Goal: Task Accomplishment & Management: Complete application form

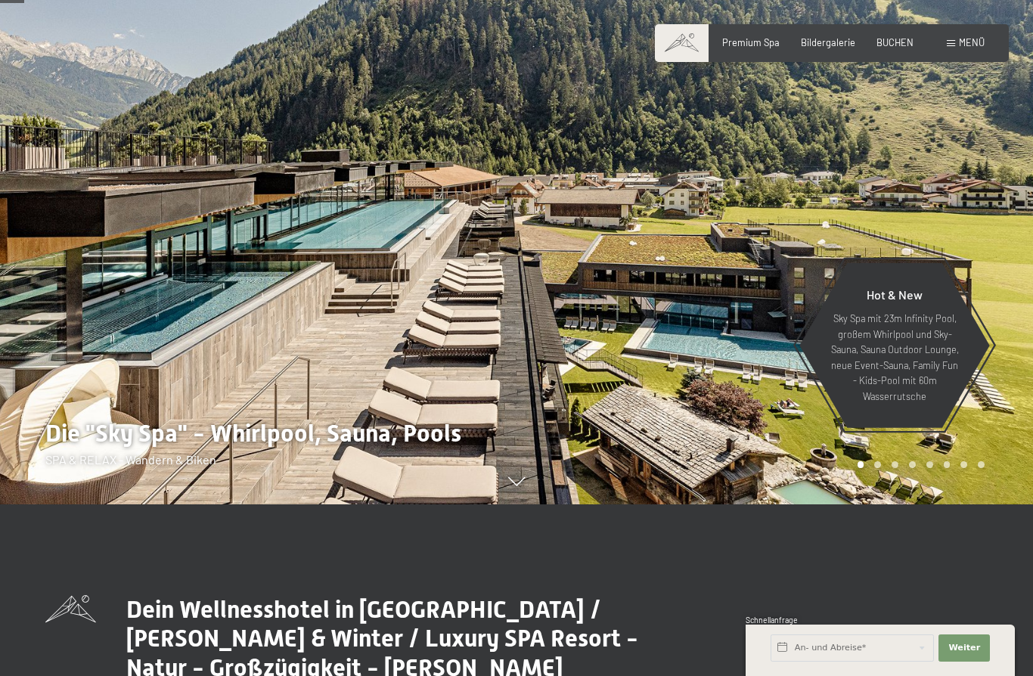
scroll to position [192, 0]
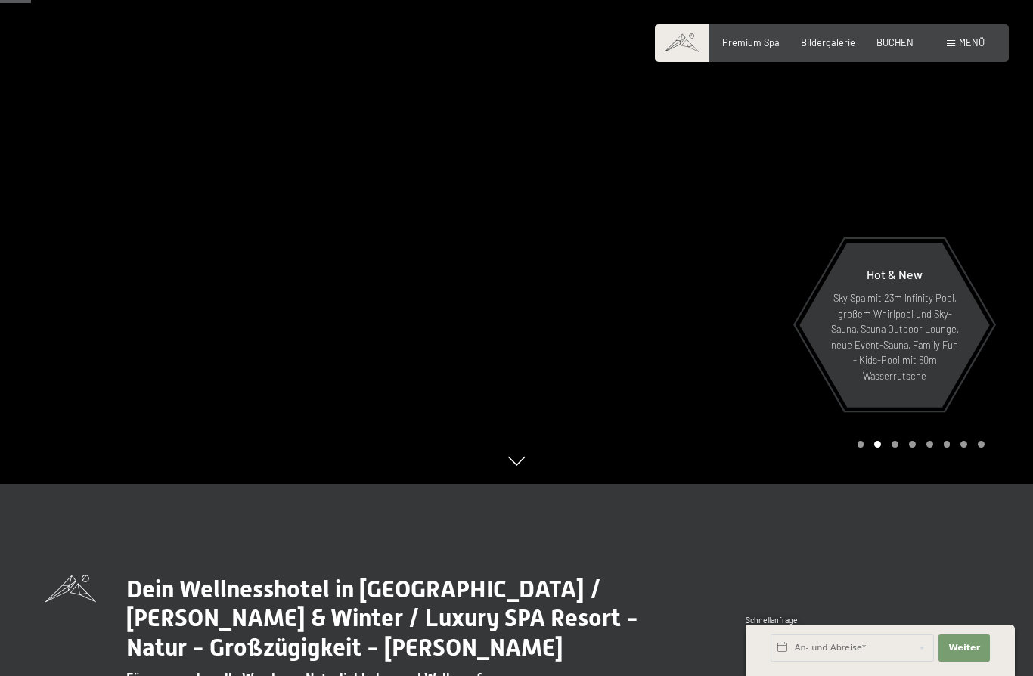
click at [965, 36] on span "Menü" at bounding box center [972, 42] width 26 height 12
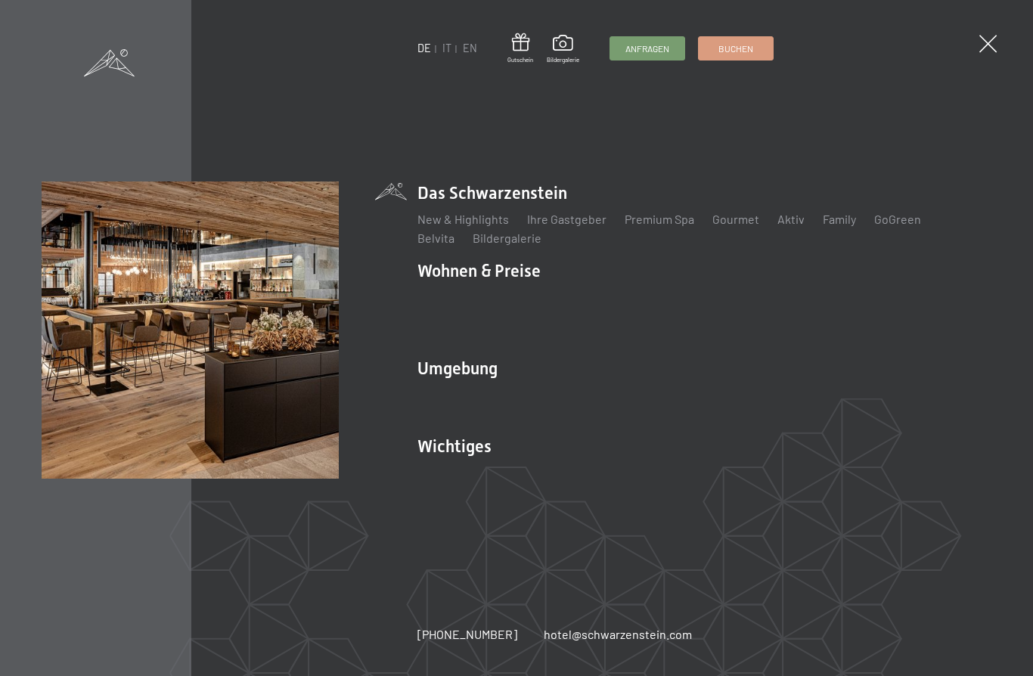
click at [648, 57] on link "Anfragen" at bounding box center [647, 48] width 74 height 23
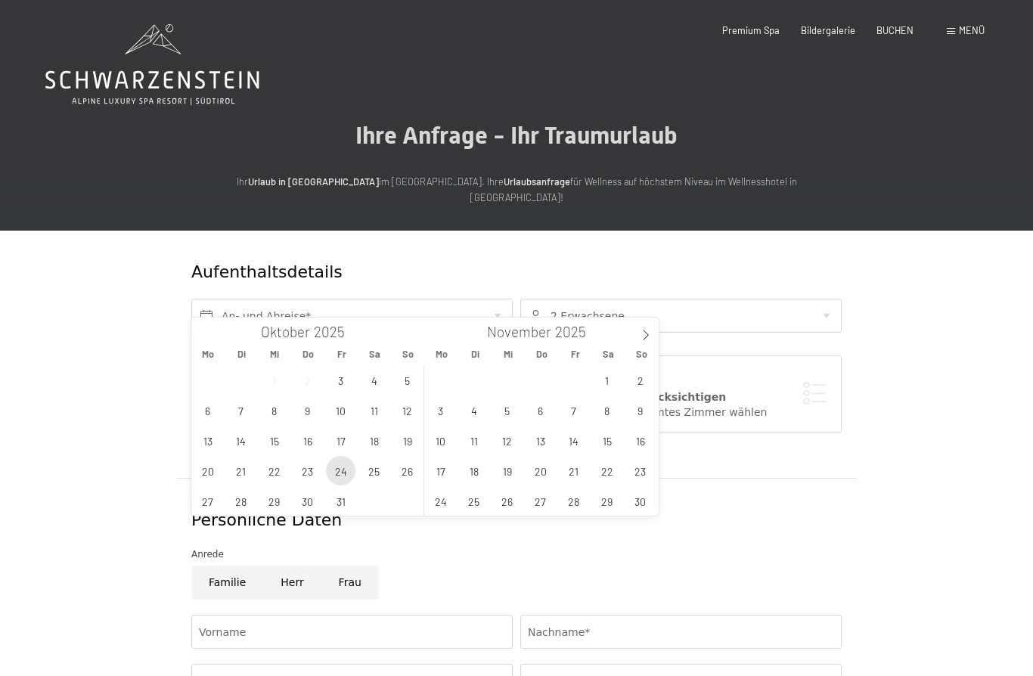
click at [333, 470] on span "24" at bounding box center [340, 470] width 29 height 29
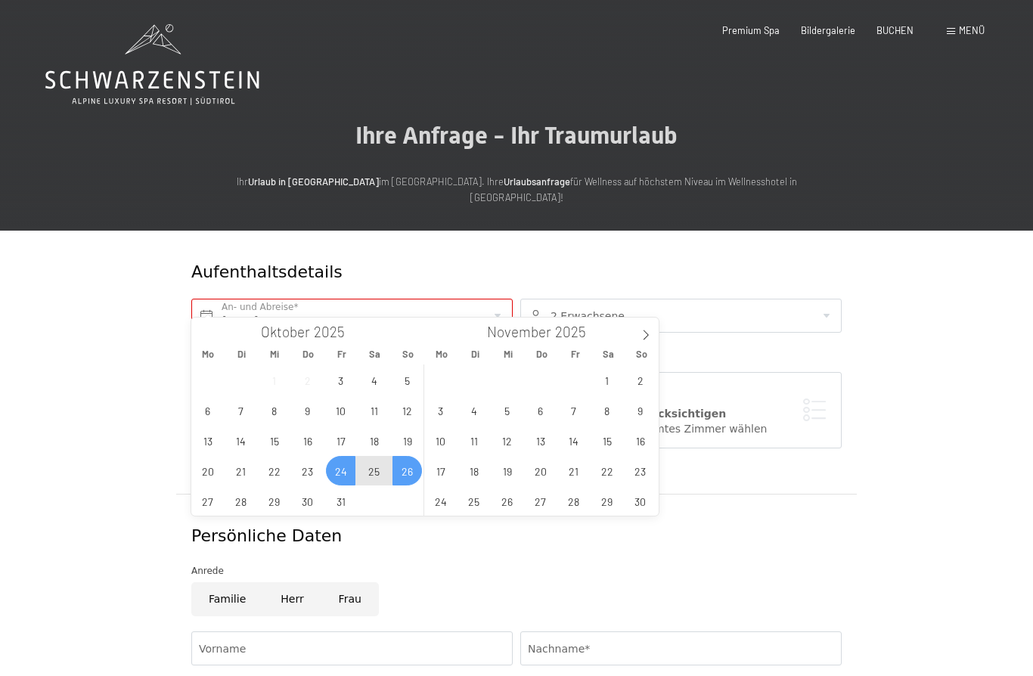
click at [410, 475] on span "26" at bounding box center [406, 470] width 29 height 29
type input "[DATE] - [DATE]"
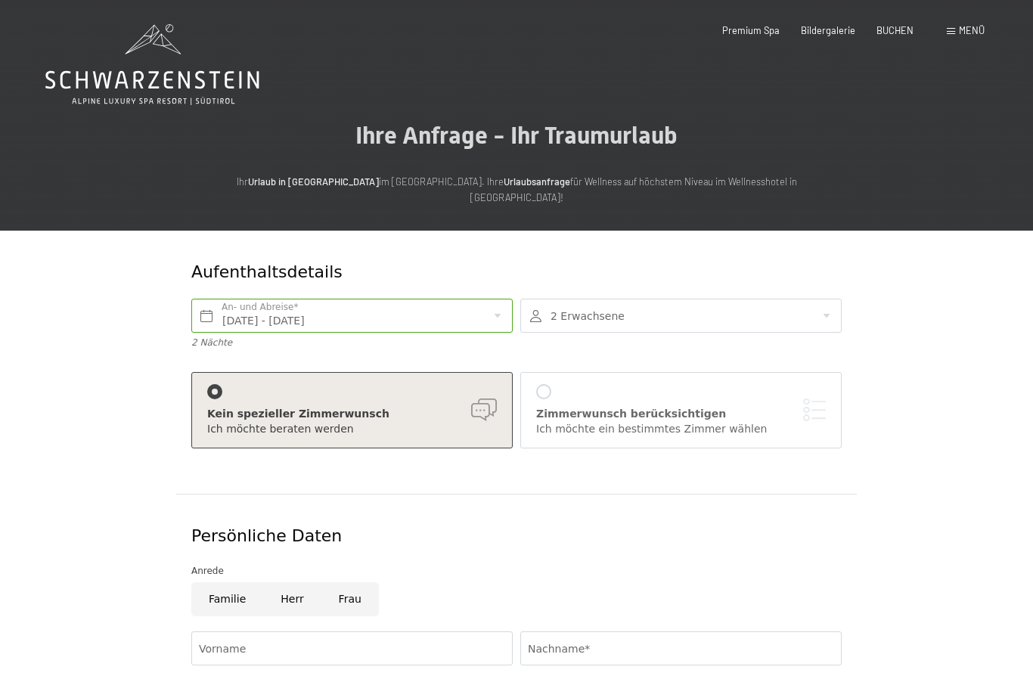
click at [813, 299] on div at bounding box center [680, 316] width 321 height 34
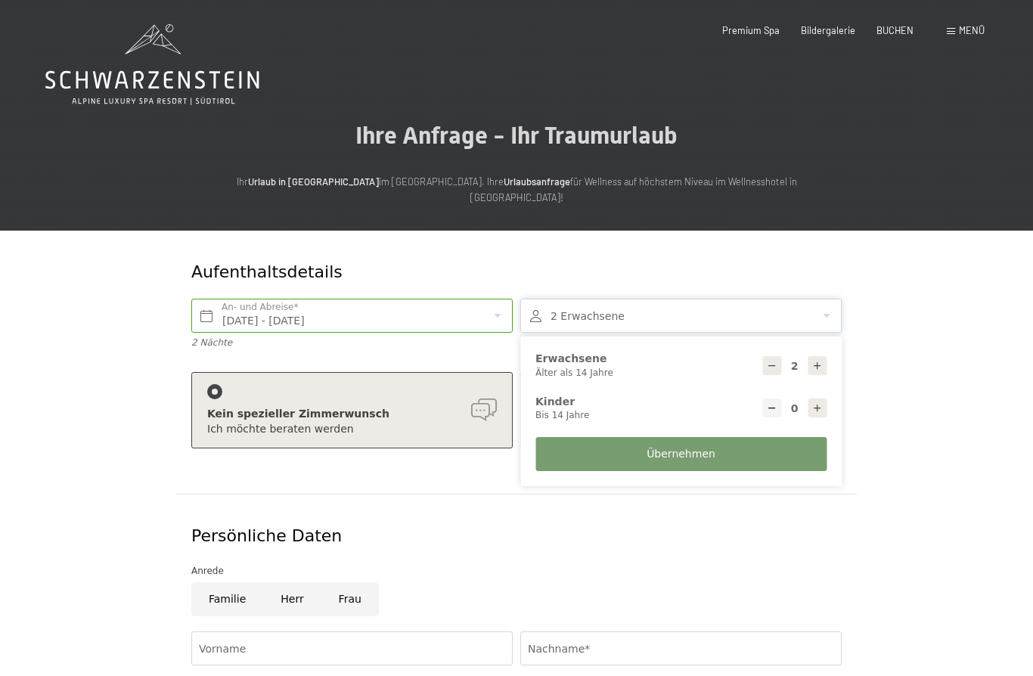
click at [742, 563] on div "Anrede" at bounding box center [516, 570] width 650 height 15
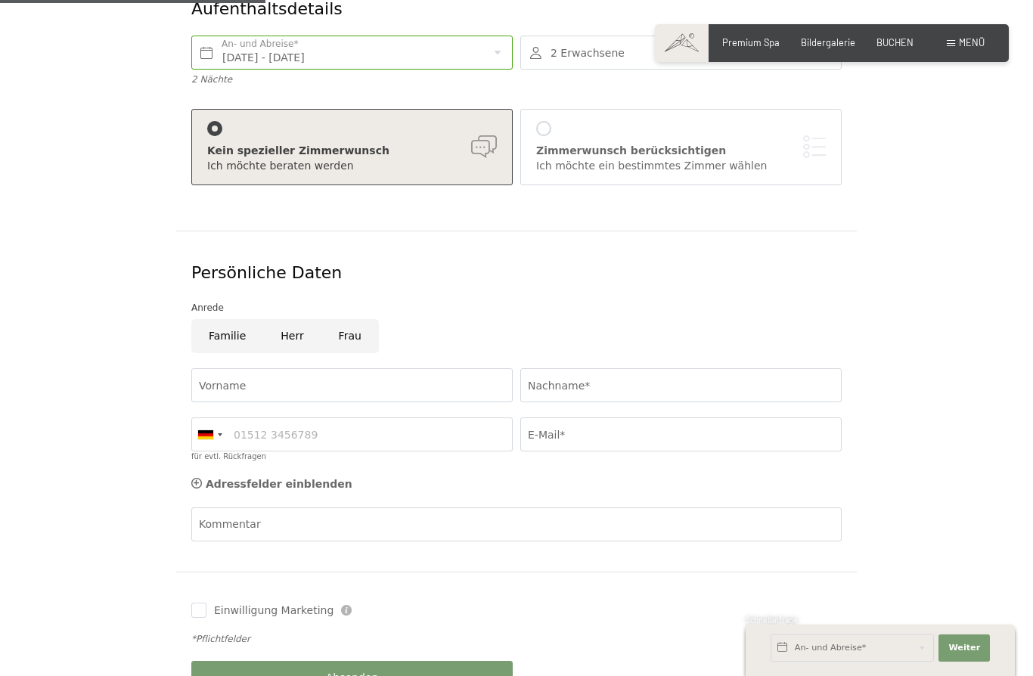
scroll to position [268, 0]
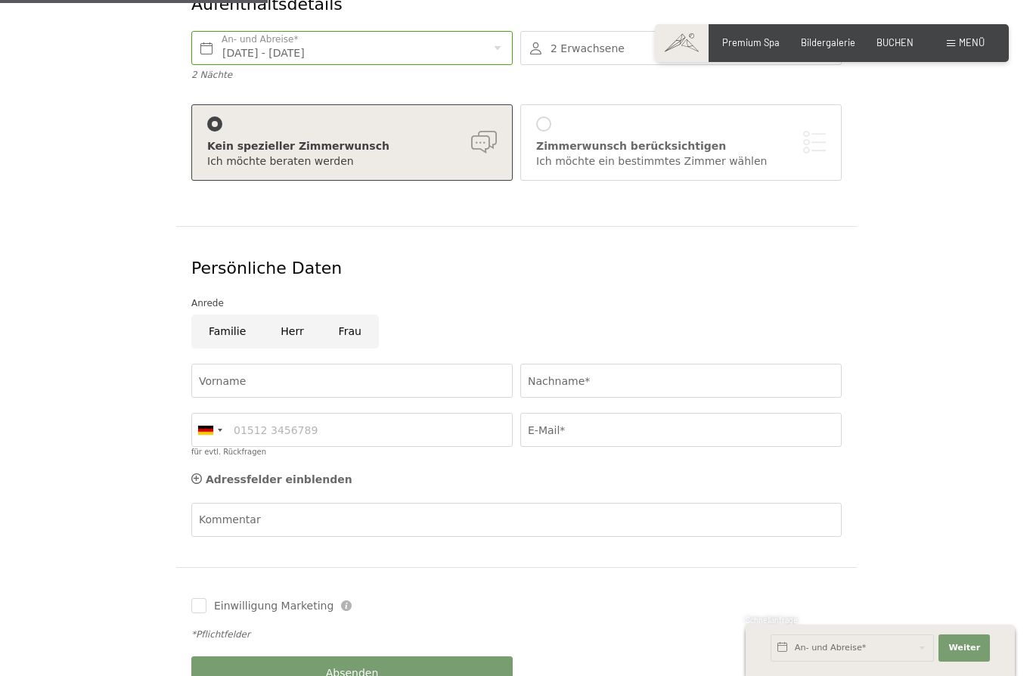
click at [339, 317] on input "Frau" at bounding box center [349, 331] width 57 height 34
radio input "true"
click at [250, 364] on input "Vorname" at bounding box center [351, 381] width 321 height 34
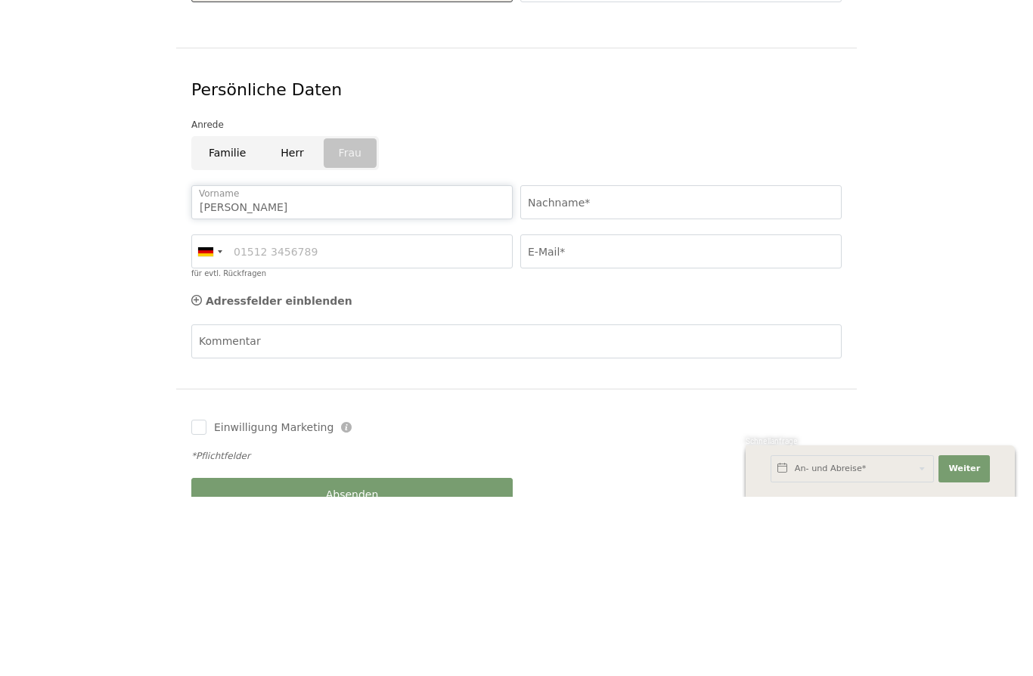
type input "[PERSON_NAME]"
click at [672, 364] on input "Nachname*" at bounding box center [680, 381] width 321 height 34
type input "Amhof"
click at [440, 413] on input "für evtl. Rückfragen" at bounding box center [351, 430] width 321 height 34
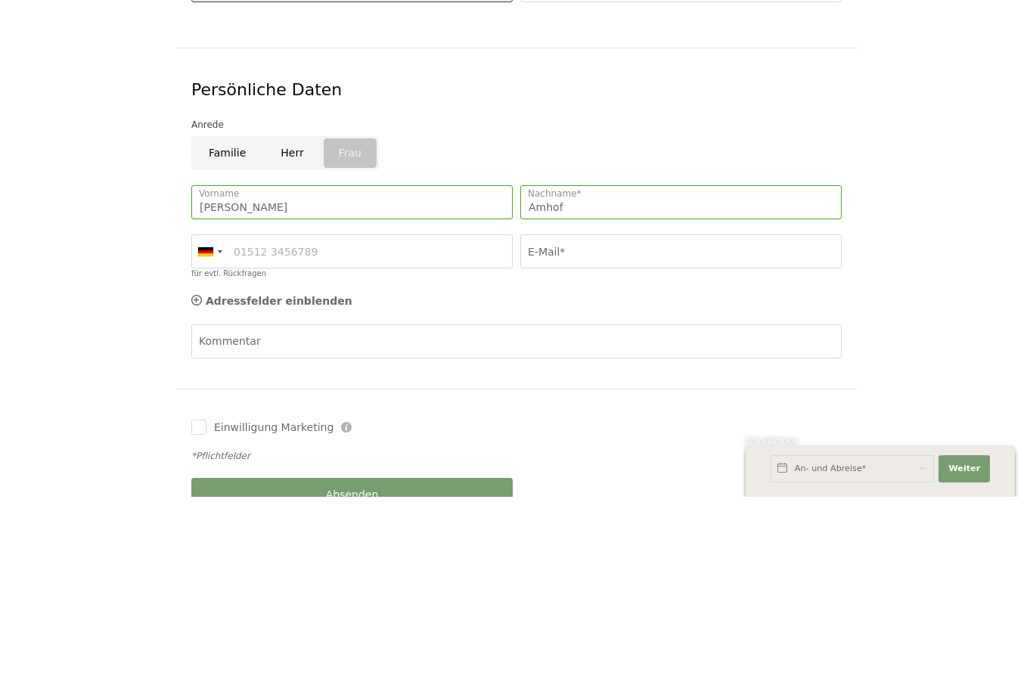
click at [209, 414] on div at bounding box center [209, 430] width 35 height 33
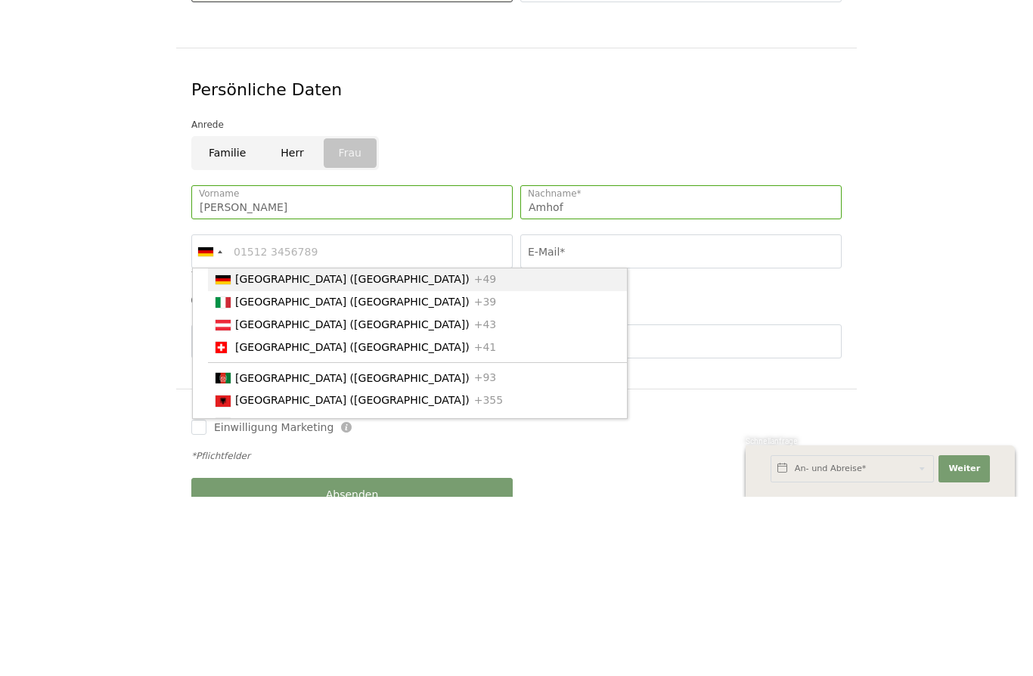
scroll to position [447, 0]
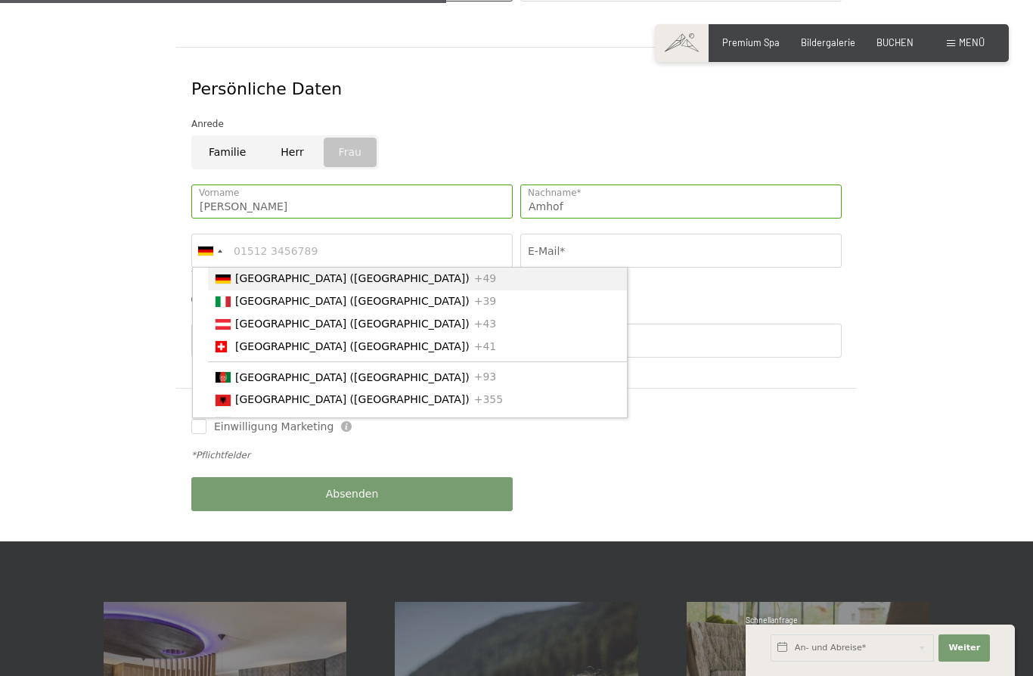
click at [474, 295] on span "+39" at bounding box center [485, 301] width 23 height 12
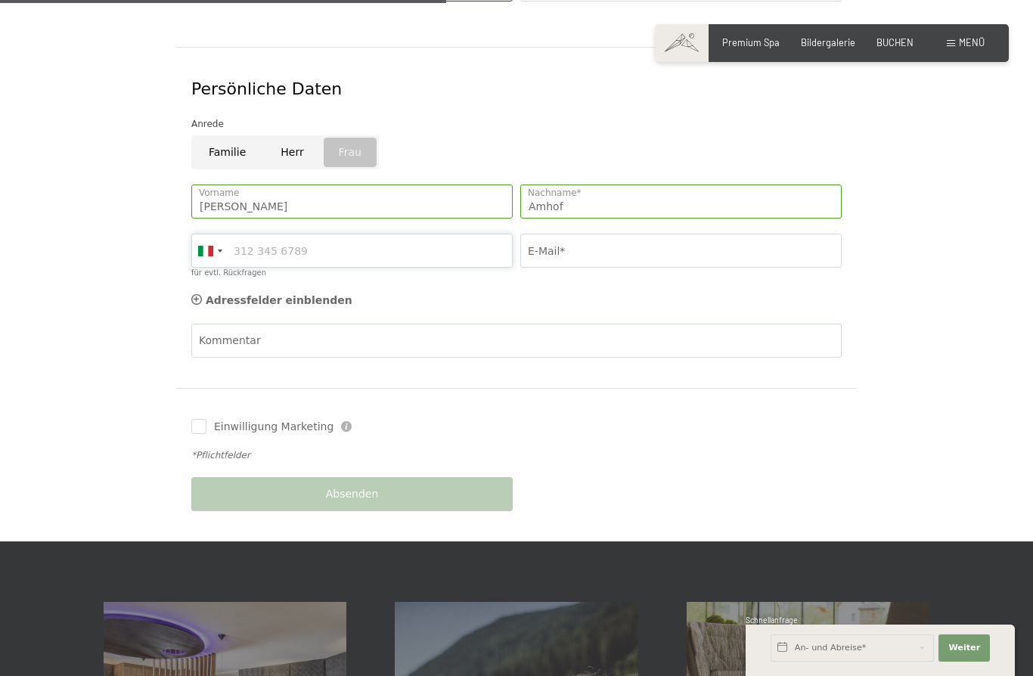
scroll to position [446, 0]
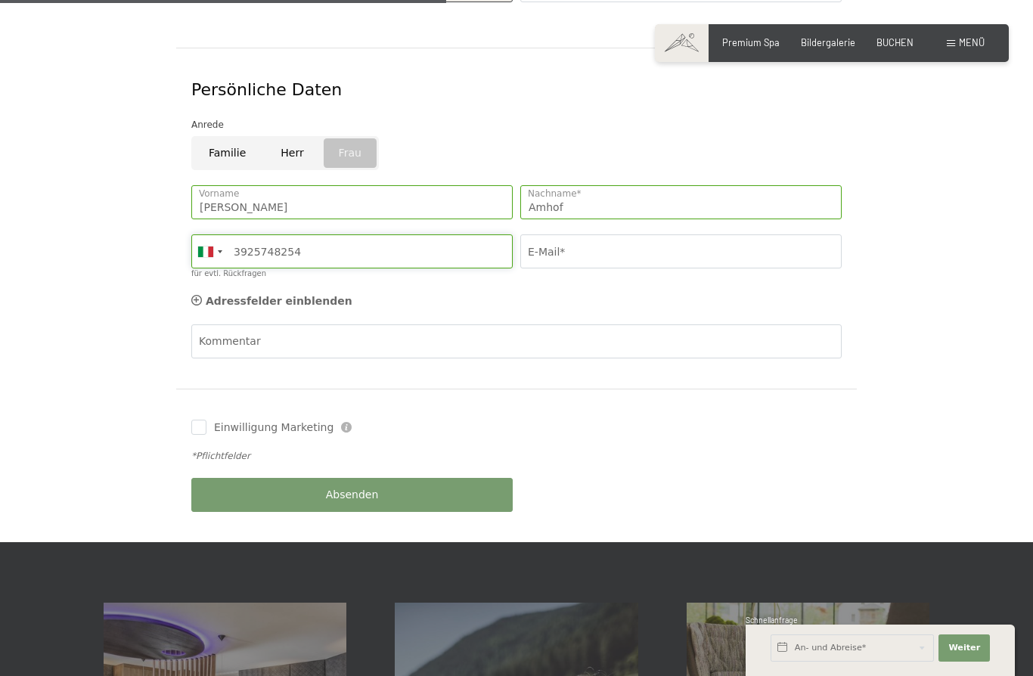
type input "3925748254"
click at [591, 238] on input "E-Mail*" at bounding box center [680, 251] width 321 height 34
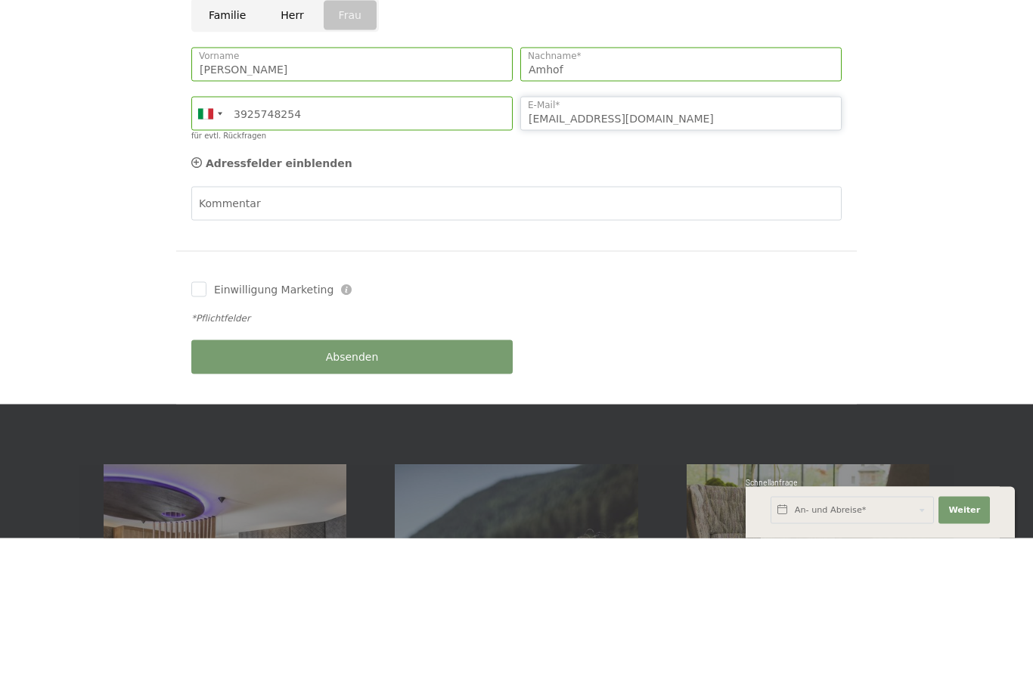
type input "[EMAIL_ADDRESS][DOMAIN_NAME]"
click at [223, 295] on span "Adressfelder einblenden" at bounding box center [279, 301] width 147 height 12
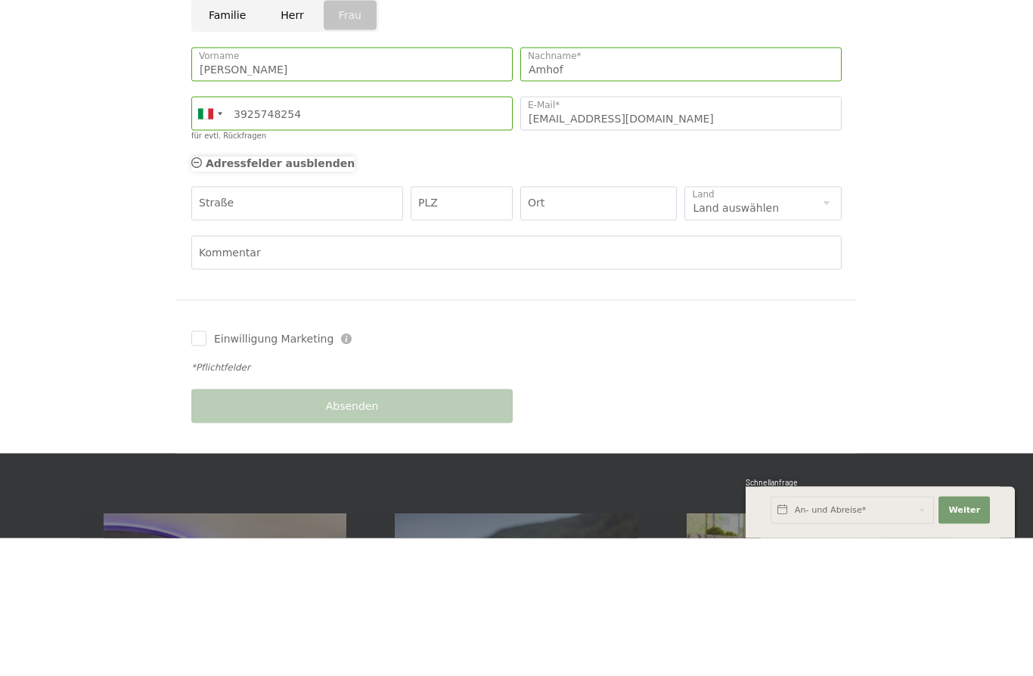
scroll to position [584, 0]
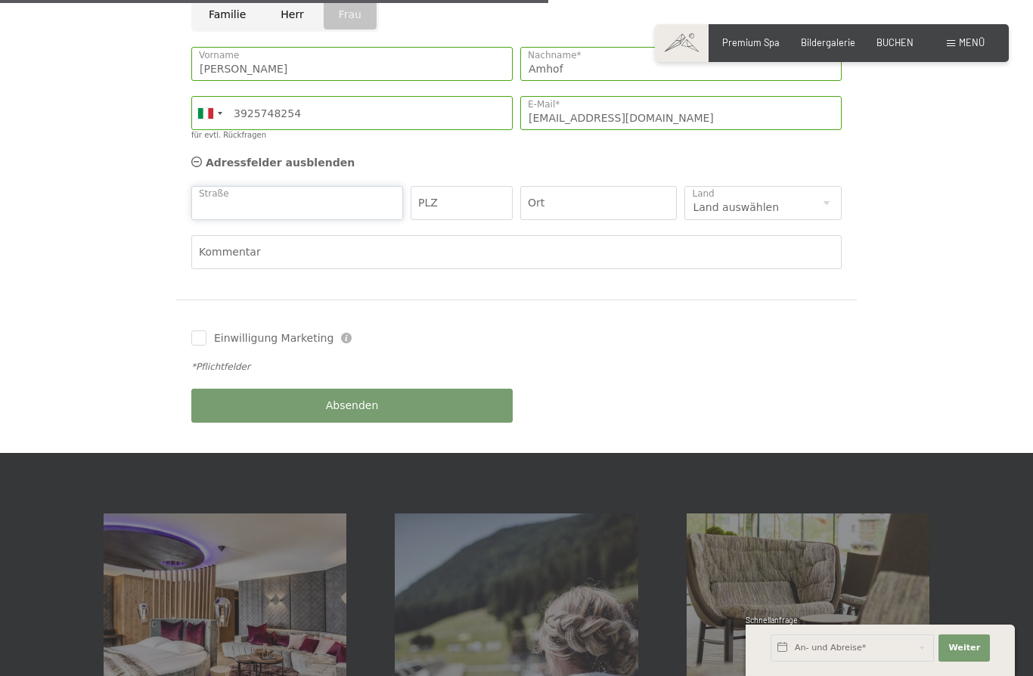
click at [216, 186] on input "Straße" at bounding box center [297, 203] width 212 height 34
type input "[STREET_ADDRESS]"
click at [461, 190] on input "PLZ" at bounding box center [461, 203] width 102 height 34
type input "39035"
click at [604, 193] on input "Ort" at bounding box center [598, 203] width 157 height 34
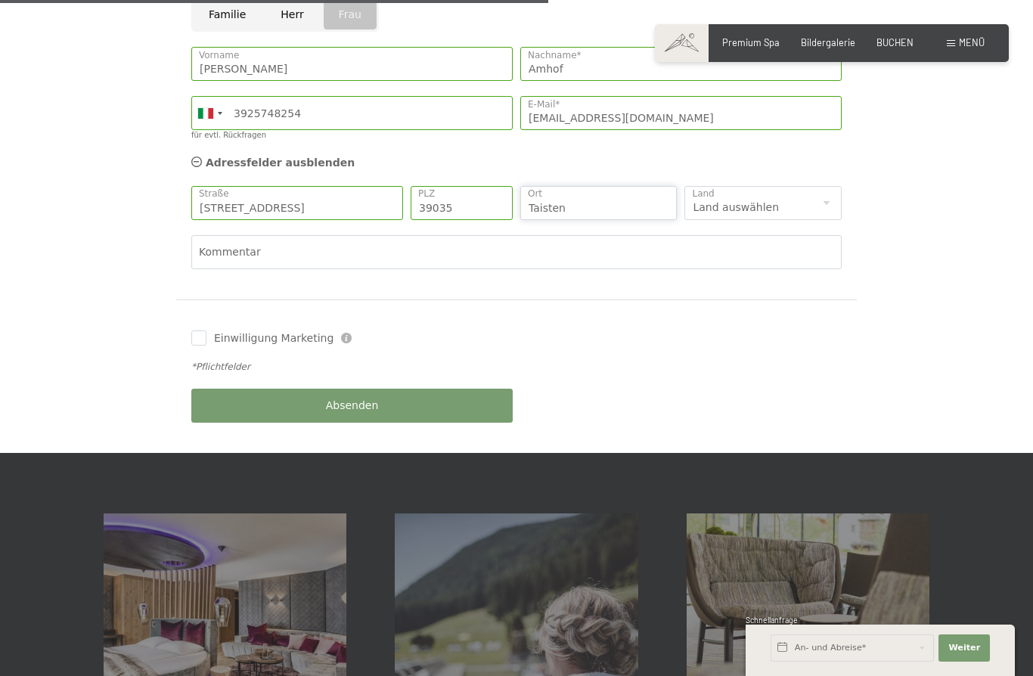
type input "Taisten"
click at [771, 190] on select "Land auswählen [GEOGRAPHIC_DATA] [GEOGRAPHIC_DATA] [GEOGRAPHIC_DATA] [GEOGRAPHI…" at bounding box center [762, 203] width 157 height 34
select select "IT"
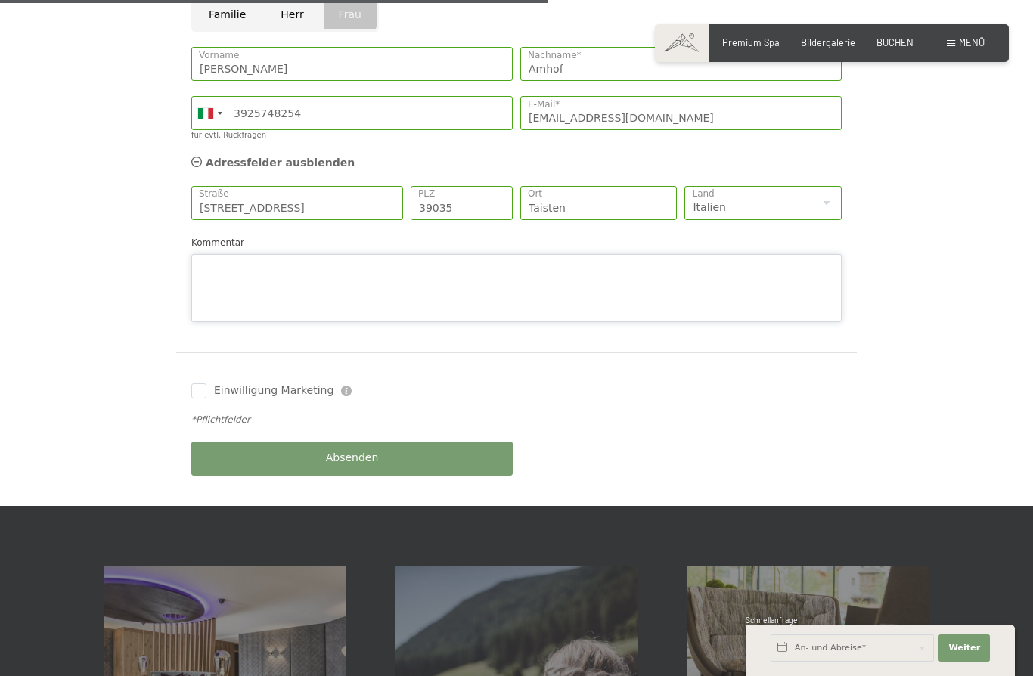
click at [591, 235] on div "Kommentar" at bounding box center [516, 278] width 650 height 87
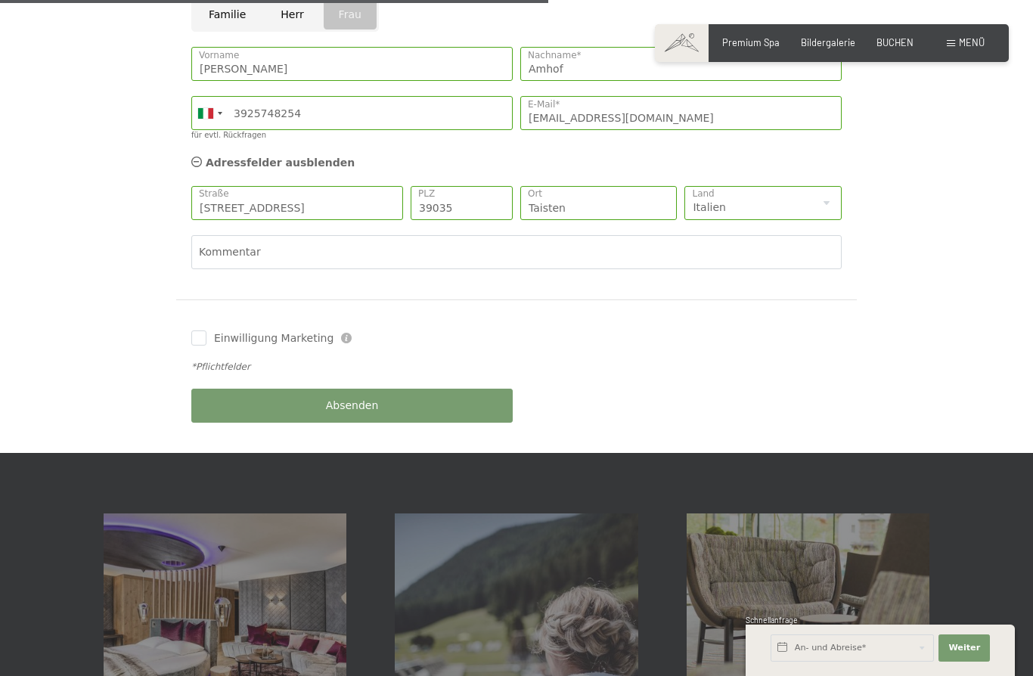
click at [933, 245] on div "Aufenthaltsdetails [DATE] - [DATE] An- und Abreise* 2 Nächte 2 Erwachsene 2 Erw…" at bounding box center [516, 49] width 916 height 807
click at [193, 330] on input "Einwilligung Marketing" at bounding box center [198, 337] width 15 height 15
click at [198, 330] on input "Einwilligung Marketing" at bounding box center [198, 337] width 15 height 15
checkbox input "false"
click at [401, 390] on button "Absenden" at bounding box center [351, 406] width 321 height 34
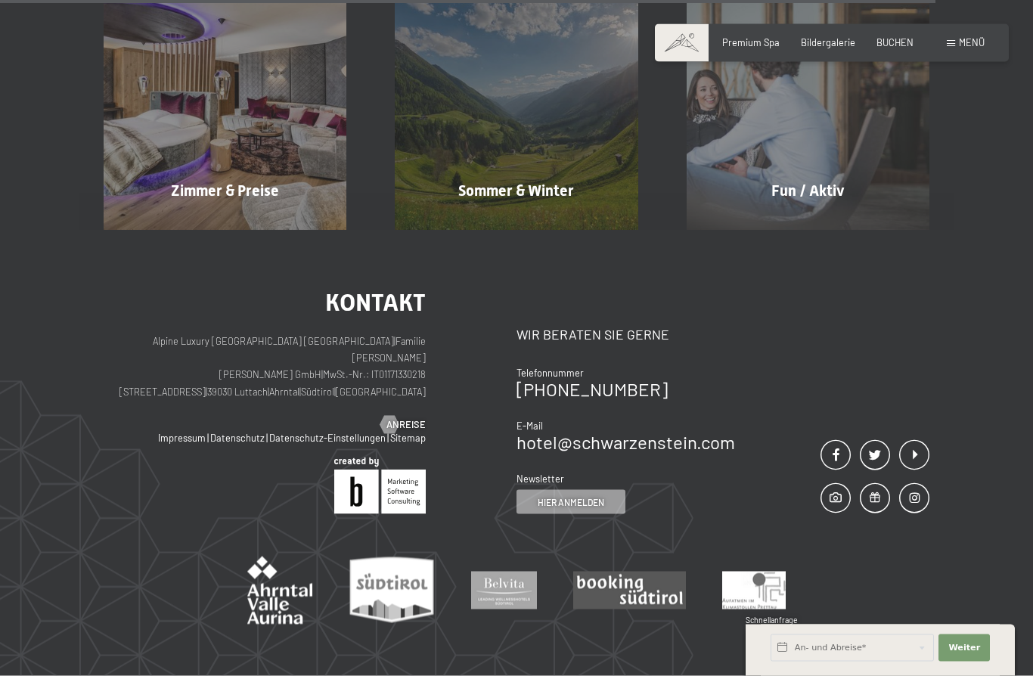
scroll to position [617, 0]
